Goal: Information Seeking & Learning: Learn about a topic

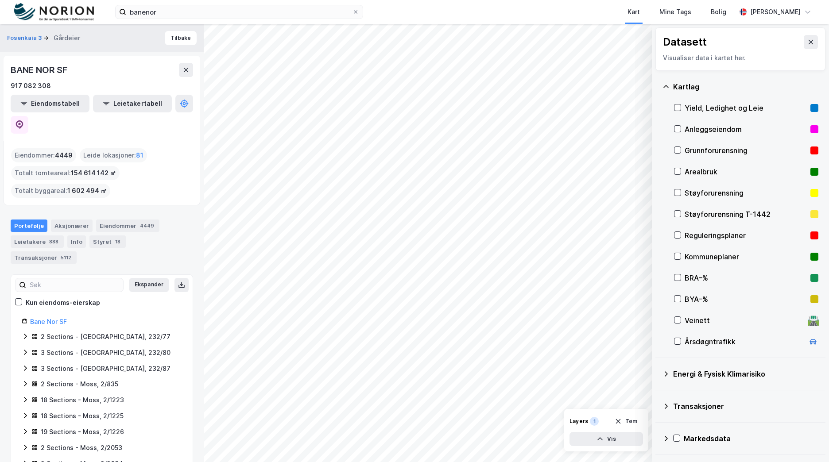
click at [77, 16] on img at bounding box center [54, 12] width 80 height 18
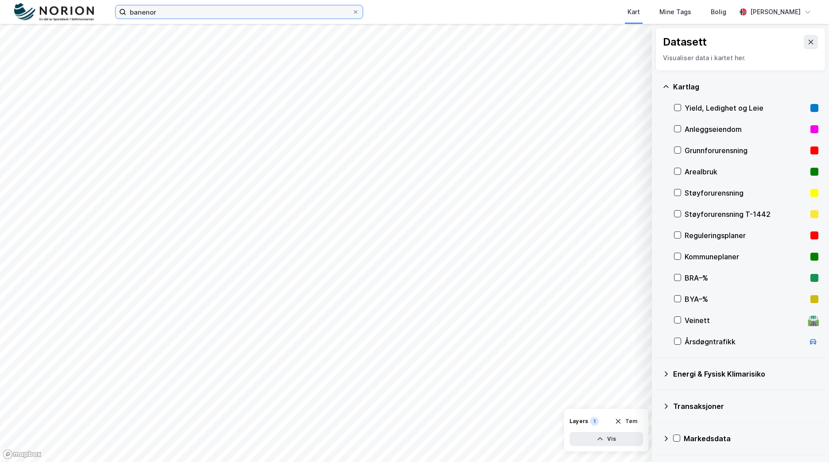
click at [154, 11] on input "banenor" at bounding box center [239, 11] width 226 height 13
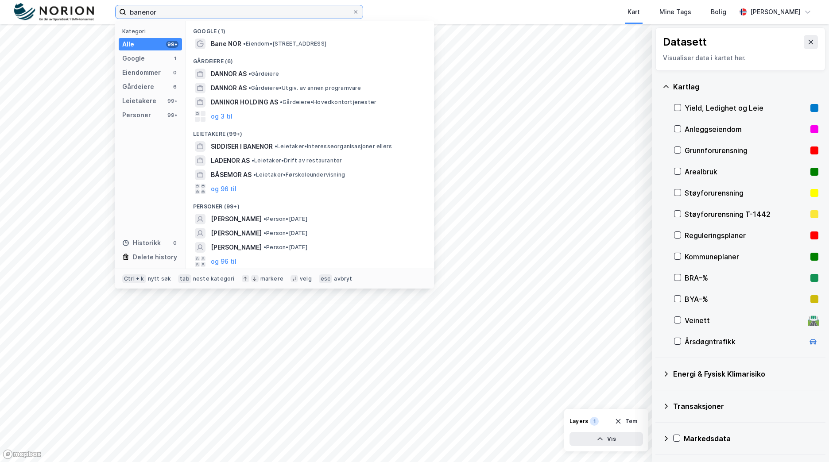
click at [154, 11] on input "banenor" at bounding box center [239, 11] width 226 height 13
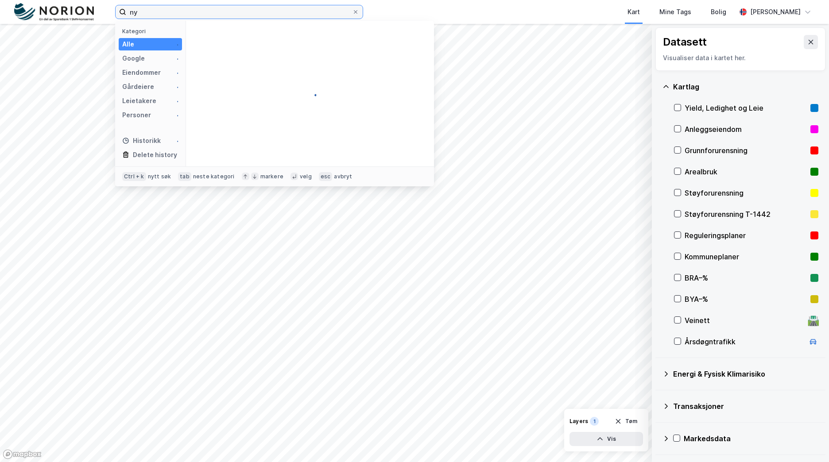
type input "n"
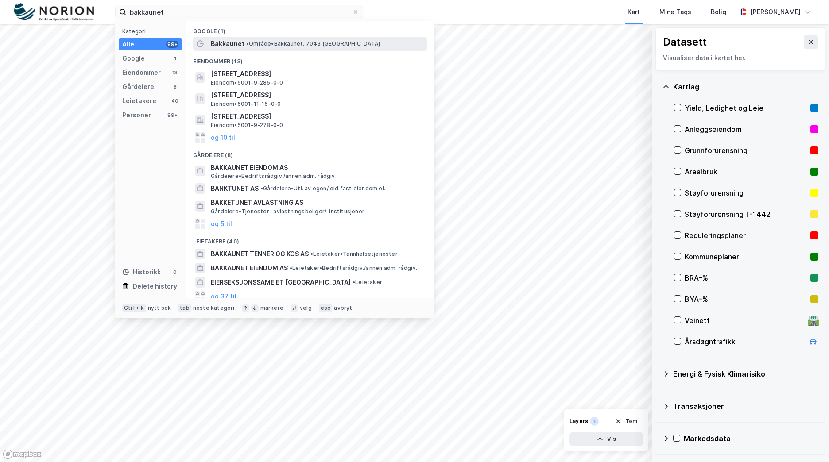
click at [331, 45] on span "• Område • Bakkaunet, [GEOGRAPHIC_DATA]" at bounding box center [313, 43] width 134 height 7
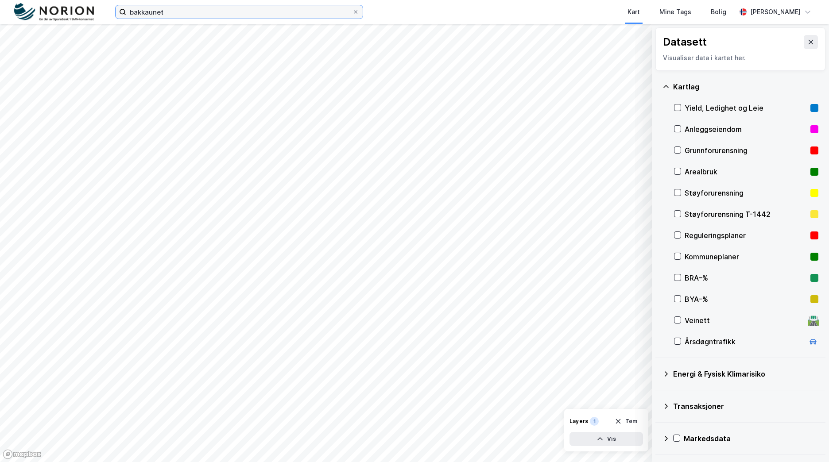
click at [216, 15] on input "bakkaunet" at bounding box center [239, 11] width 226 height 13
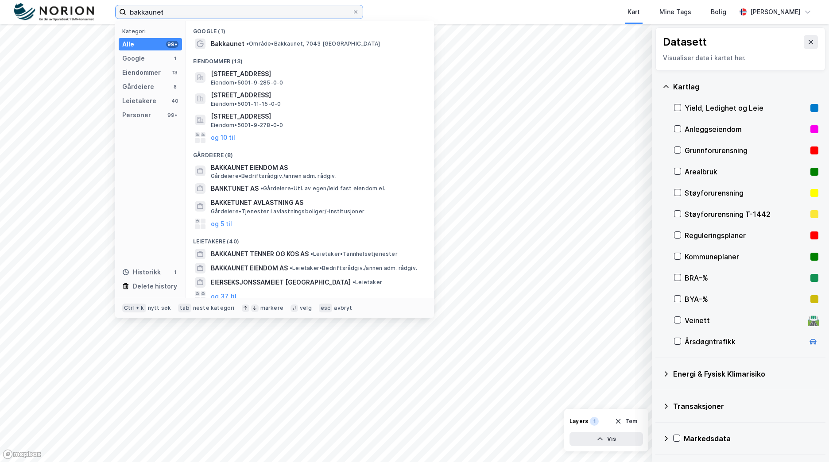
drag, startPoint x: 216, startPoint y: 15, endPoint x: 116, endPoint y: 7, distance: 100.8
click at [116, 7] on label "bakkaunet" at bounding box center [239, 12] width 248 height 14
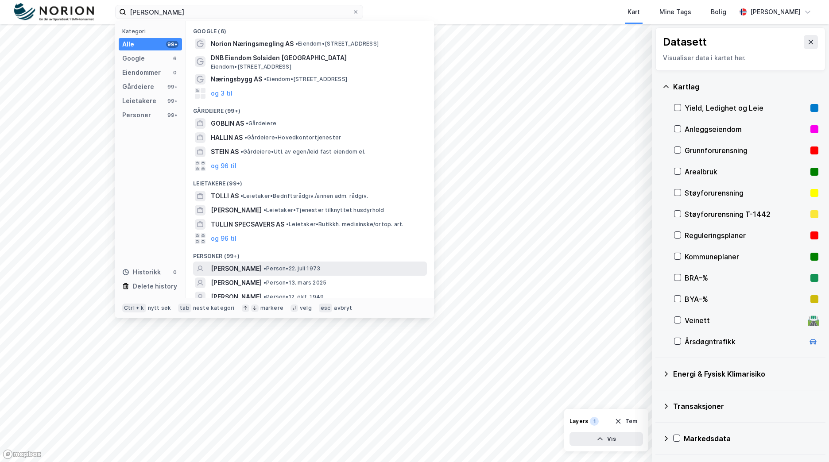
click at [263, 267] on span "• Person • [DATE]" at bounding box center [291, 268] width 57 height 7
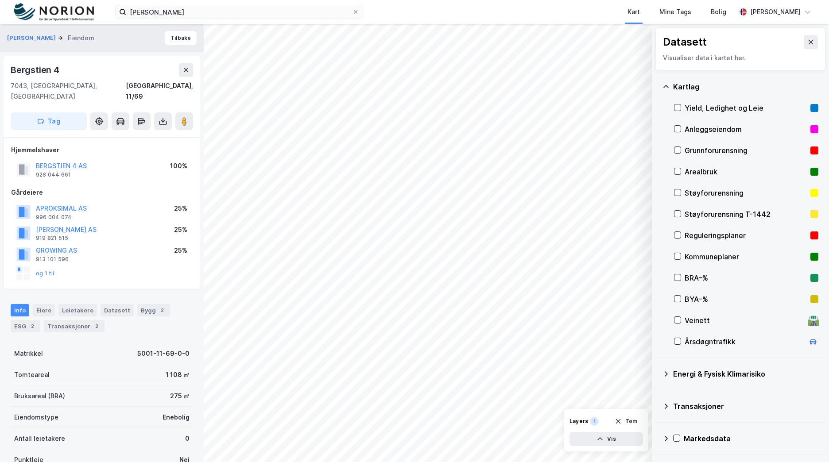
scroll to position [0, 0]
drag, startPoint x: 198, startPoint y: 15, endPoint x: 107, endPoint y: 11, distance: 91.3
click at [107, 12] on div "[PERSON_NAME] Kart Mine Tags Bolig [PERSON_NAME]" at bounding box center [414, 12] width 829 height 24
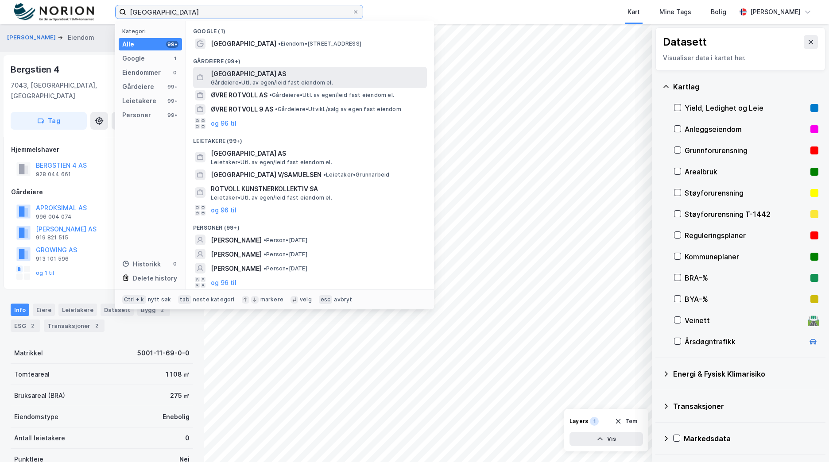
type input "[GEOGRAPHIC_DATA]"
click at [273, 85] on span "Gårdeiere • Utl. av egen/leid fast eiendom el." at bounding box center [272, 82] width 122 height 7
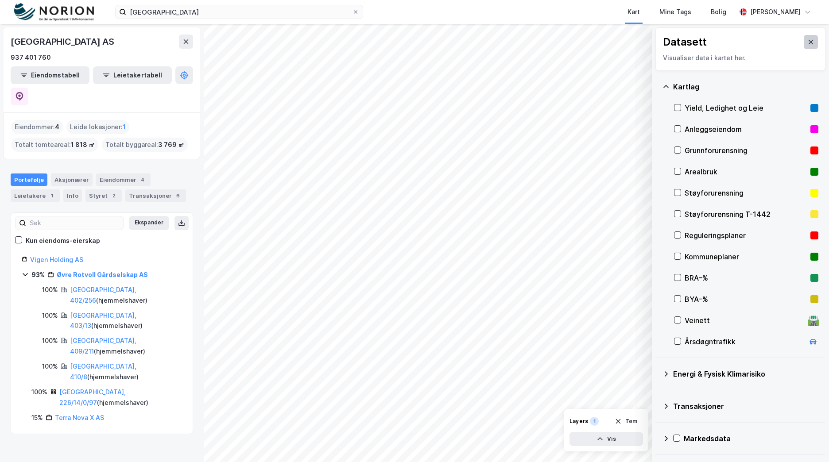
click at [807, 45] on icon at bounding box center [810, 42] width 7 height 7
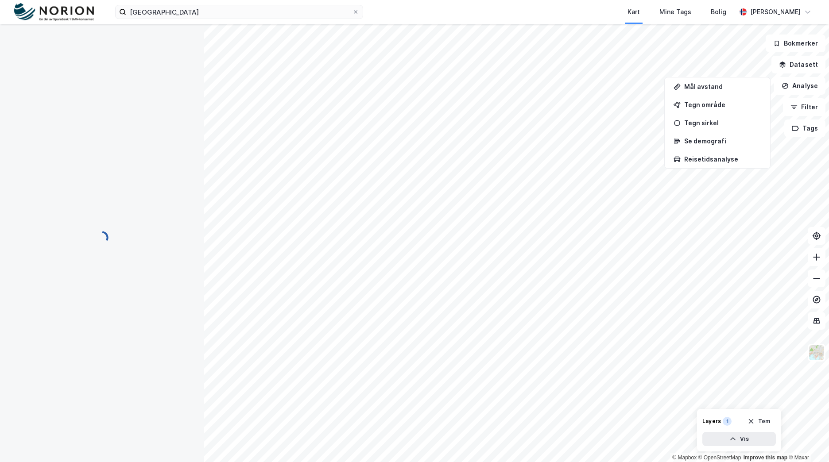
scroll to position [0, 0]
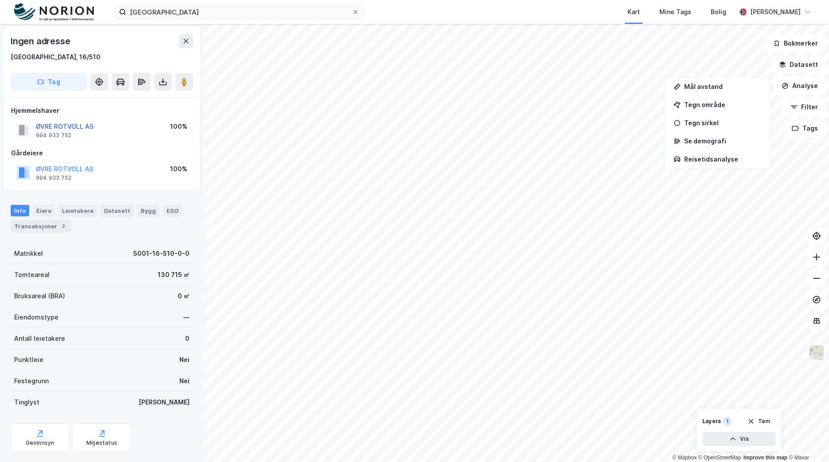
click at [0, 0] on button "ØVRE ROTVOLL AS" at bounding box center [0, 0] width 0 height 0
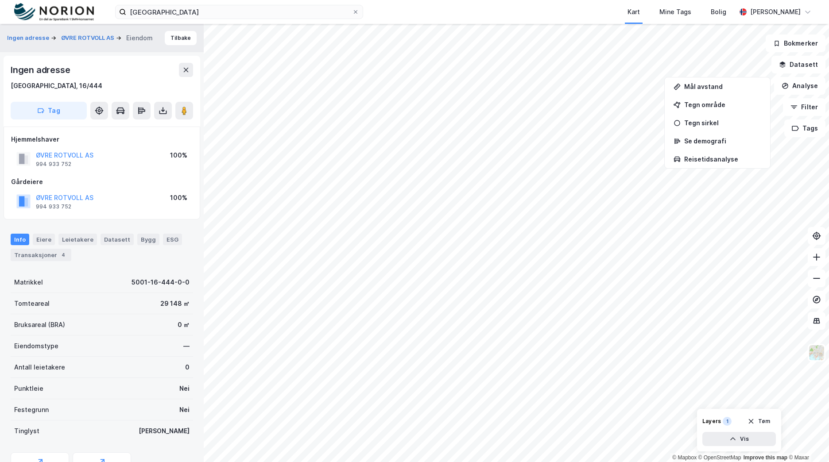
scroll to position [0, 0]
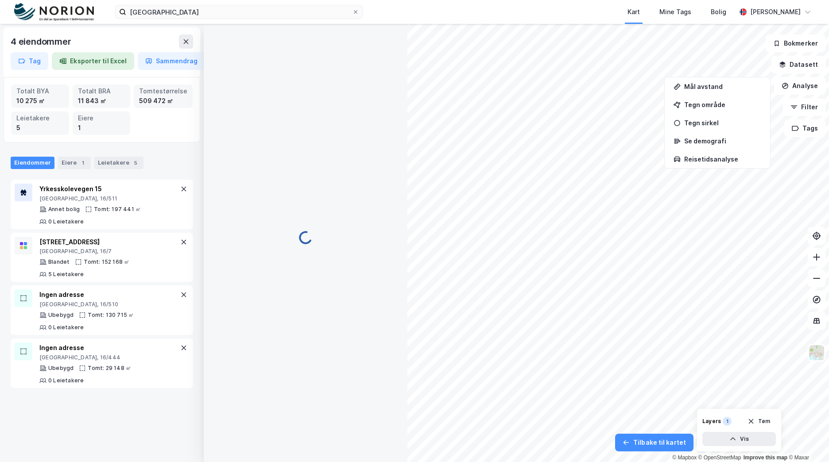
scroll to position [0, 0]
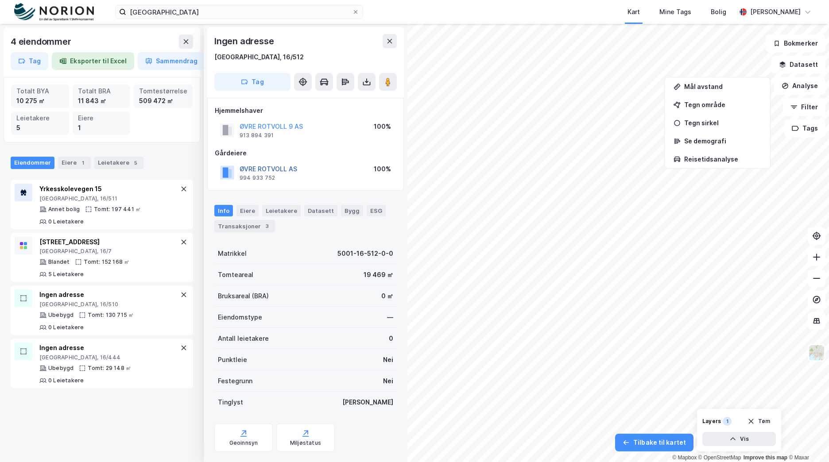
click at [0, 0] on button "ØVRE ROTVOLL AS" at bounding box center [0, 0] width 0 height 0
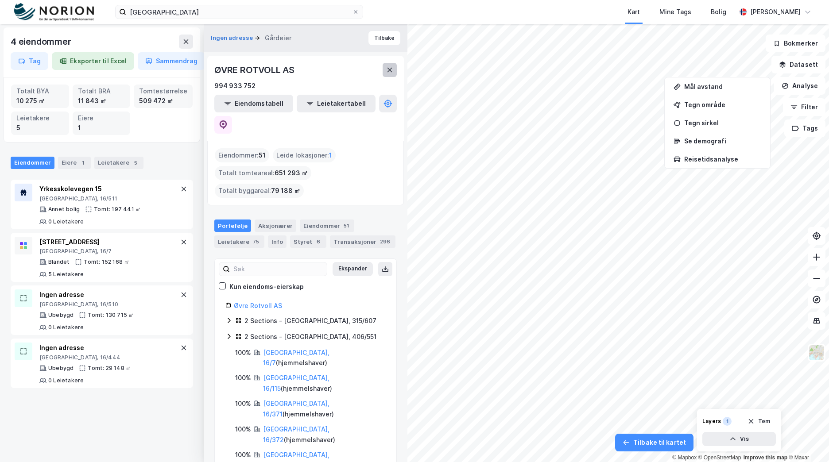
click at [390, 71] on icon at bounding box center [389, 69] width 7 height 7
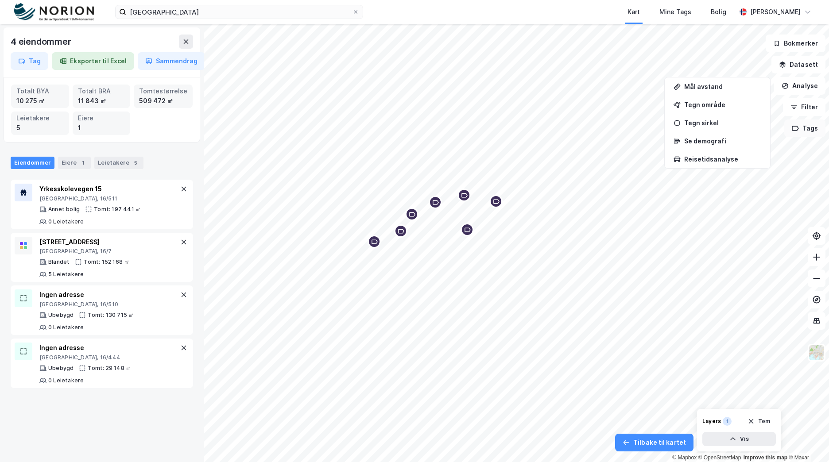
click at [811, 135] on button "Tags" at bounding box center [804, 129] width 41 height 18
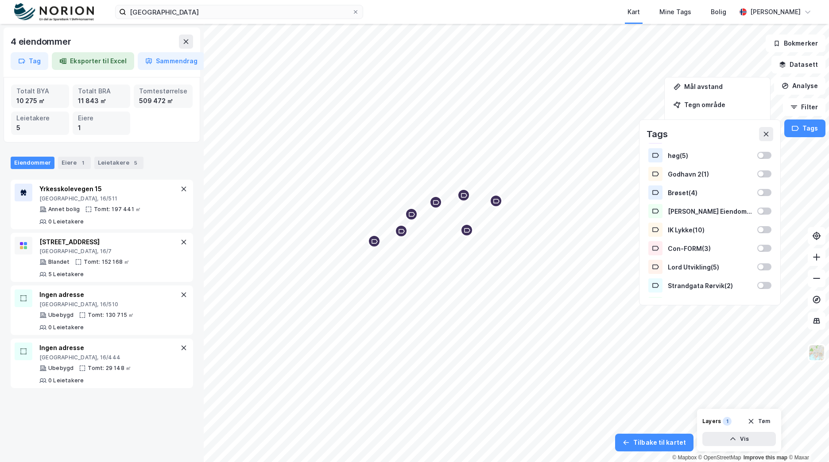
scroll to position [288, 0]
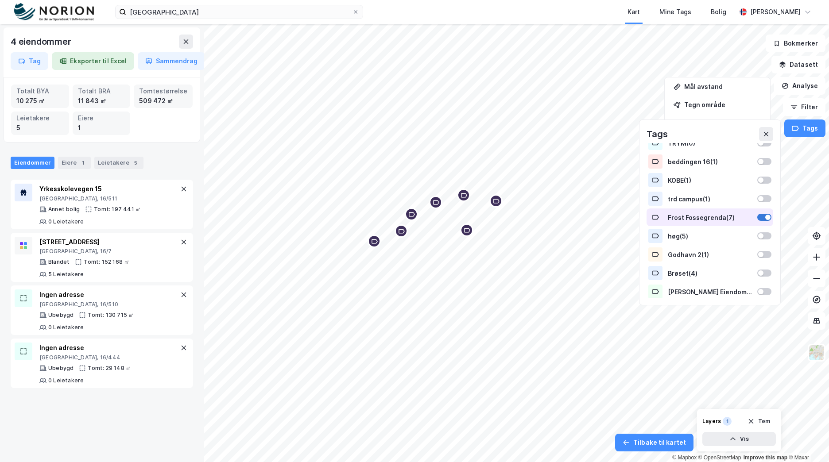
click at [757, 216] on div at bounding box center [764, 217] width 14 height 7
